Goal: Download file/media

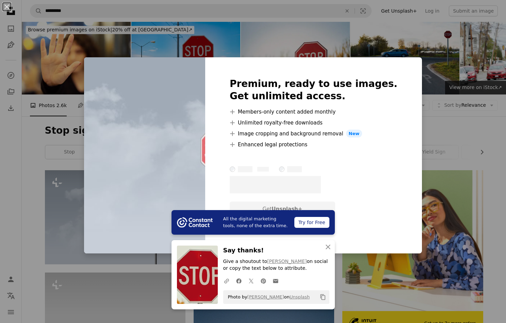
scroll to position [30, 0]
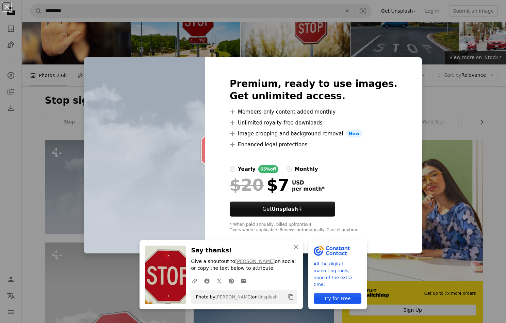
click at [347, 44] on div "An X shape An X shape Close Say thanks! Give a shoutout to Joshua Hoehne on soc…" at bounding box center [253, 161] width 506 height 323
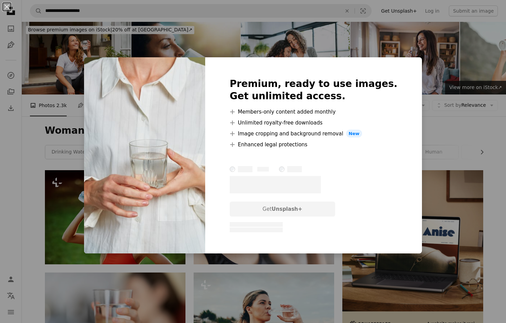
scroll to position [2048, 0]
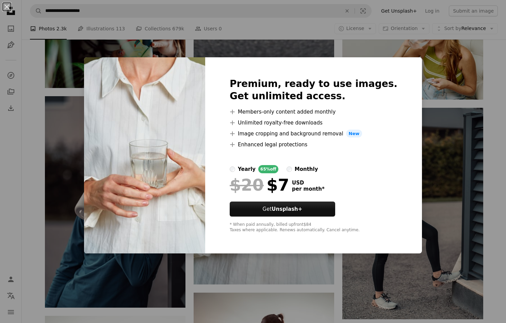
click at [459, 222] on div "An X shape Premium, ready to use images. Get unlimited access. A plus sign Memb…" at bounding box center [253, 161] width 506 height 323
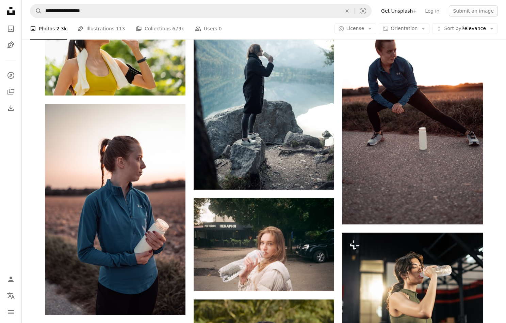
scroll to position [2545, 0]
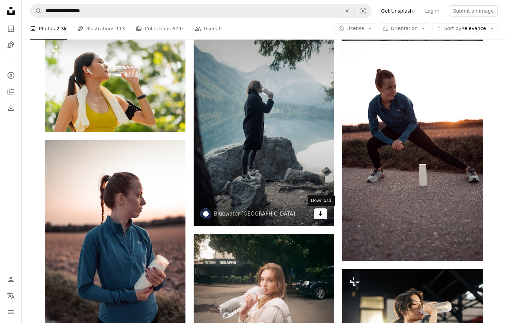
click at [319, 216] on icon "Arrow pointing down" at bounding box center [320, 213] width 5 height 8
